Goal: Task Accomplishment & Management: Manage account settings

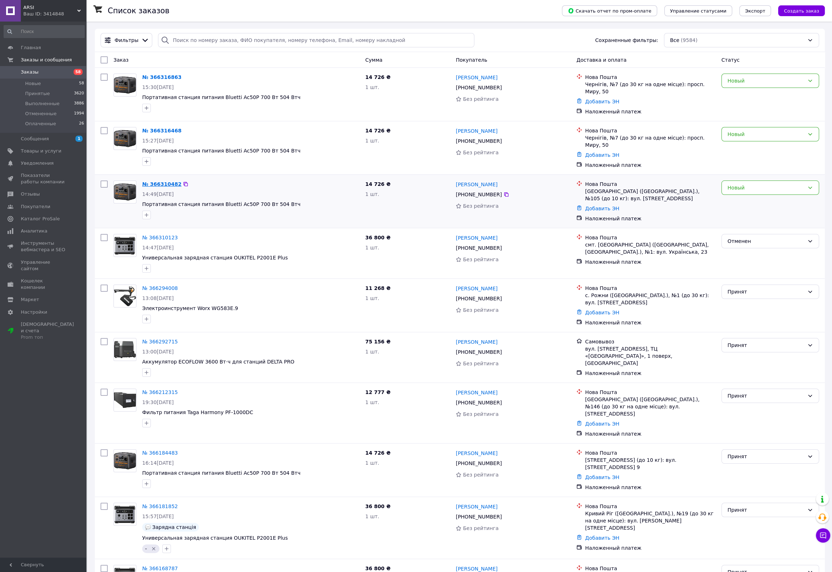
click at [157, 181] on link "№ 366310482" at bounding box center [161, 184] width 39 height 6
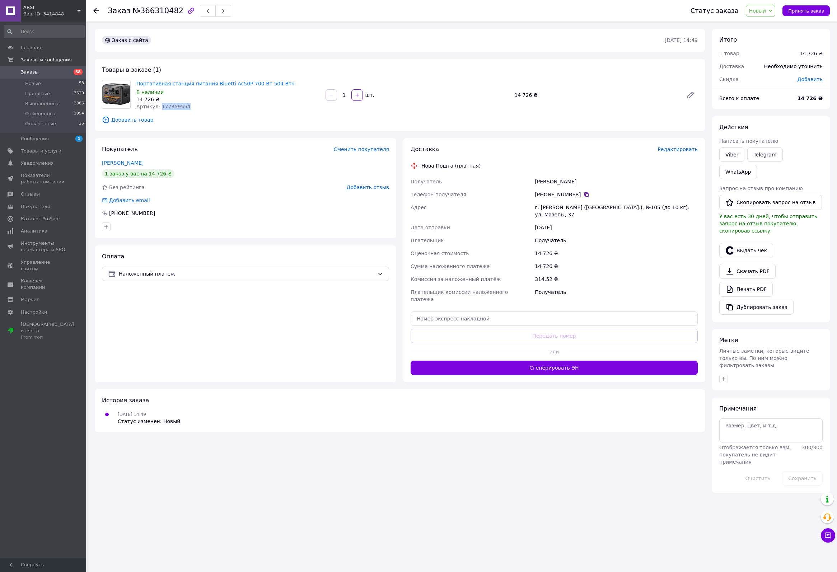
drag, startPoint x: 186, startPoint y: 107, endPoint x: 158, endPoint y: 111, distance: 28.0
click at [158, 111] on div "Портативная станция питания Bluetti Ac50P 700 Вт 504 Втч В наличии 14 726 ₴ Арт…" at bounding box center [228, 95] width 189 height 33
copy span "177359554"
click at [97, 10] on icon at bounding box center [96, 11] width 6 height 6
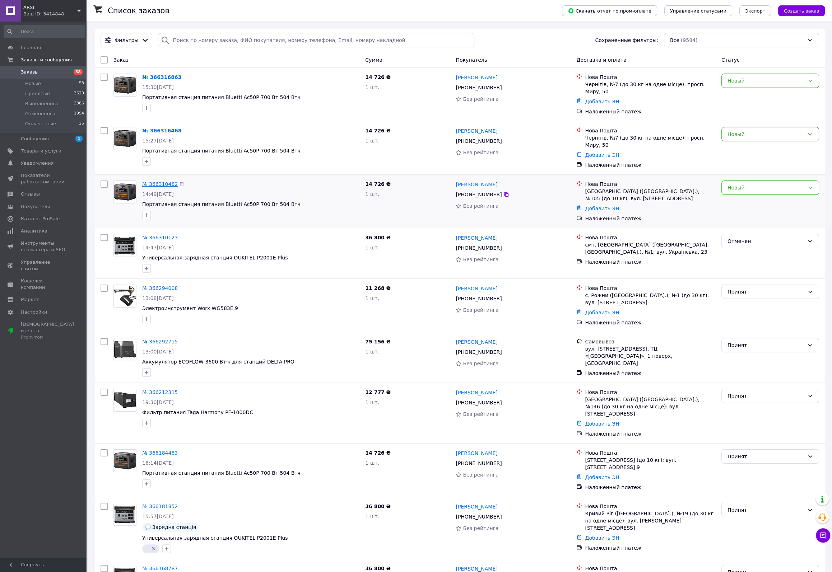
click at [165, 181] on link "№ 366310482" at bounding box center [160, 184] width 36 height 6
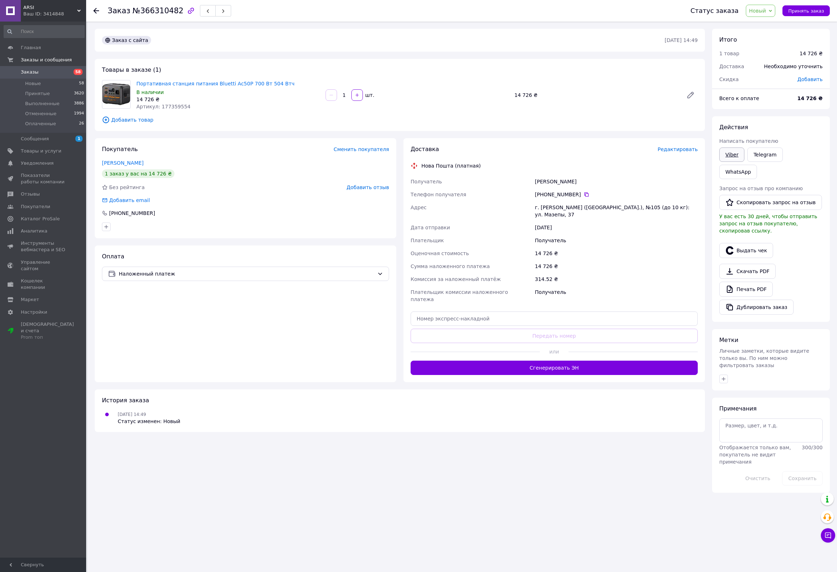
click at [727, 157] on link "Viber" at bounding box center [732, 155] width 25 height 14
drag, startPoint x: 135, startPoint y: 83, endPoint x: 204, endPoint y: 107, distance: 73.1
click at [204, 107] on div "Портативная станция питания Bluetti Ac50P 700 Вт 504 Втч В наличии 14 726 ₴ Арт…" at bounding box center [228, 95] width 189 height 33
copy div "Портативная станция питания Bluetti Ac50P 700 Вт 504 Втч В наличии 14 726 ₴ Арт…"
drag, startPoint x: 139, startPoint y: 10, endPoint x: 172, endPoint y: 18, distance: 33.8
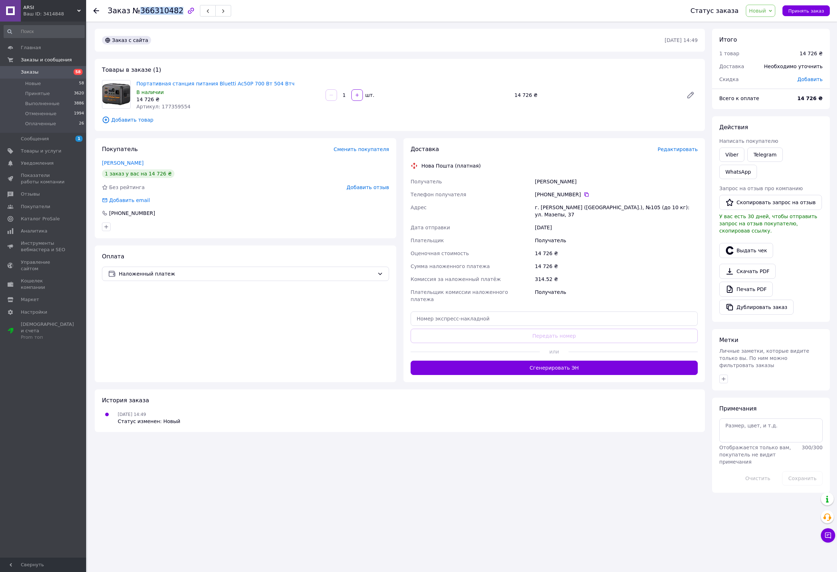
click at [173, 13] on span "№366310482" at bounding box center [158, 10] width 51 height 9
copy span "366310482"
click at [99, 9] on div at bounding box center [100, 11] width 14 height 22
click at [96, 9] on icon at bounding box center [96, 11] width 6 height 6
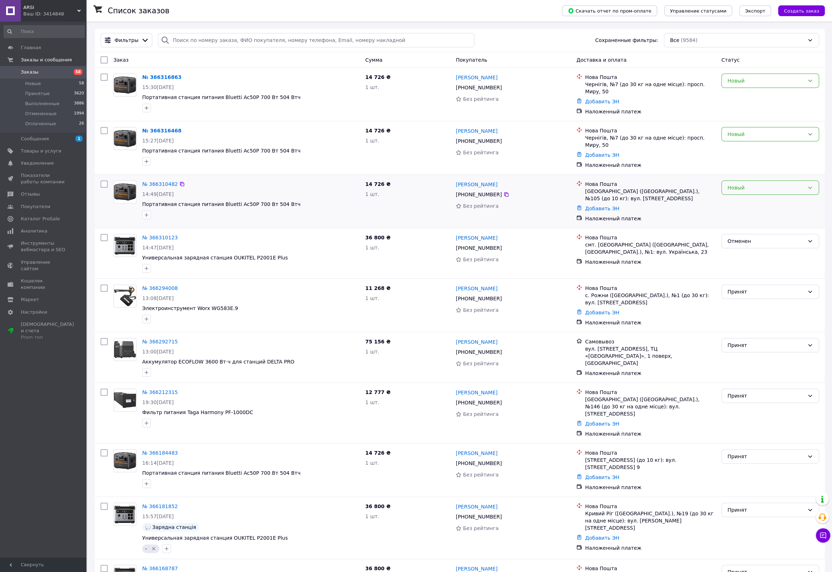
click at [743, 185] on div "Новый" at bounding box center [766, 188] width 77 height 8
click at [734, 196] on li "Принят" at bounding box center [770, 197] width 97 height 13
click at [161, 128] on link "№ 366316468" at bounding box center [161, 131] width 39 height 6
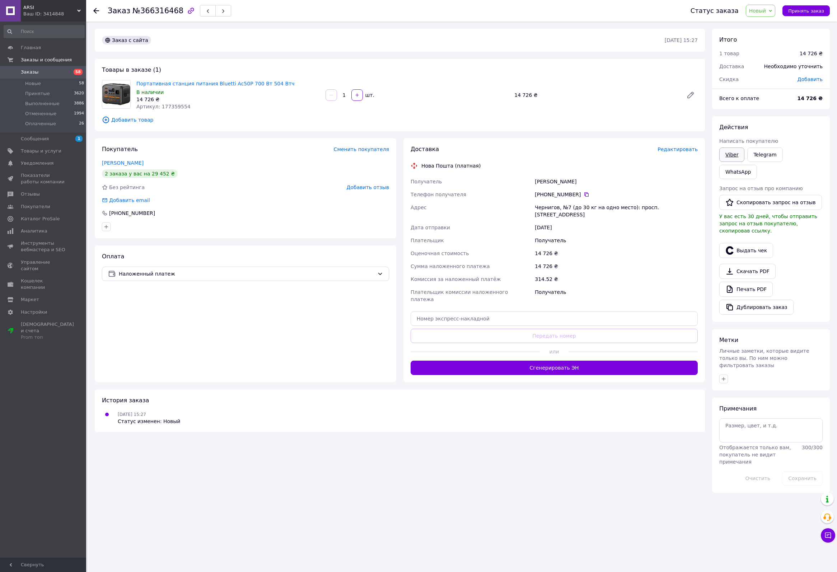
click at [727, 153] on link "Viber" at bounding box center [732, 155] width 25 height 14
drag, startPoint x: 137, startPoint y: 10, endPoint x: 172, endPoint y: 15, distance: 35.5
click at [172, 15] on span "№366316468" at bounding box center [158, 10] width 51 height 9
copy span "366316468"
click at [94, 10] on use at bounding box center [96, 11] width 6 height 6
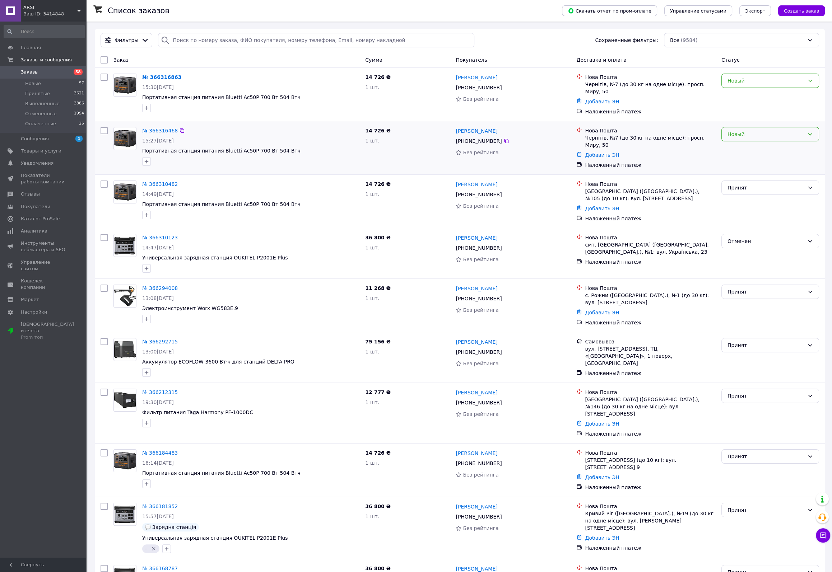
click at [732, 130] on div "Новый" at bounding box center [766, 134] width 77 height 8
click at [730, 147] on li "Принят" at bounding box center [770, 147] width 97 height 13
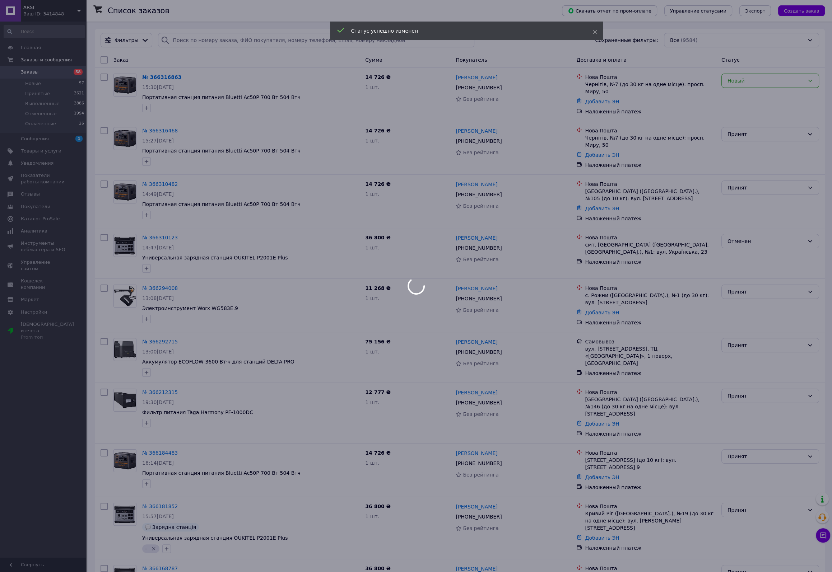
click at [764, 101] on div at bounding box center [416, 286] width 832 height 572
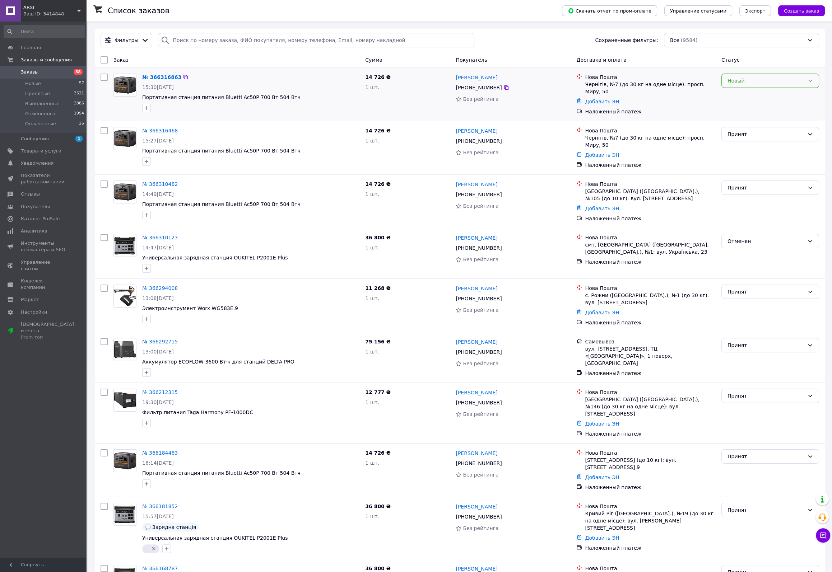
click at [762, 80] on div "Новый" at bounding box center [766, 81] width 77 height 8
click at [743, 95] on li "Принят" at bounding box center [770, 96] width 97 height 13
click at [280, 8] on div "Список заказов" at bounding box center [328, 11] width 440 height 22
